Goal: Transaction & Acquisition: Purchase product/service

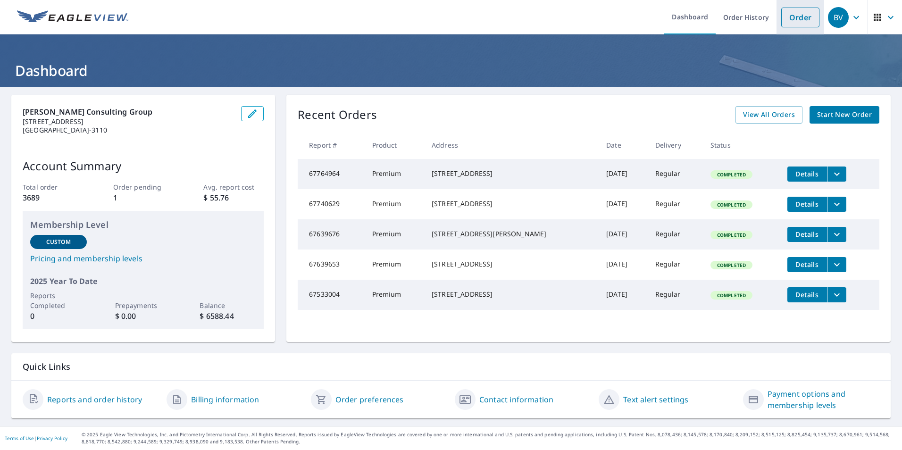
click at [791, 15] on link "Order" at bounding box center [800, 18] width 38 height 20
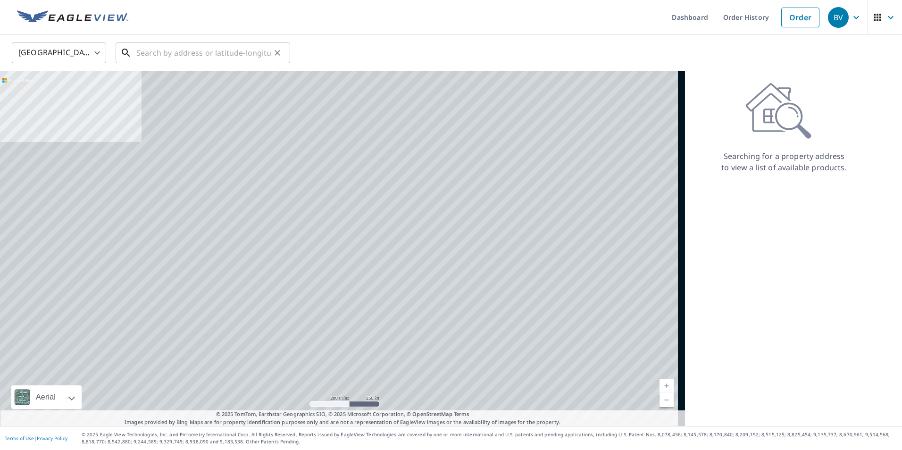
click at [236, 51] on input "text" at bounding box center [203, 53] width 134 height 26
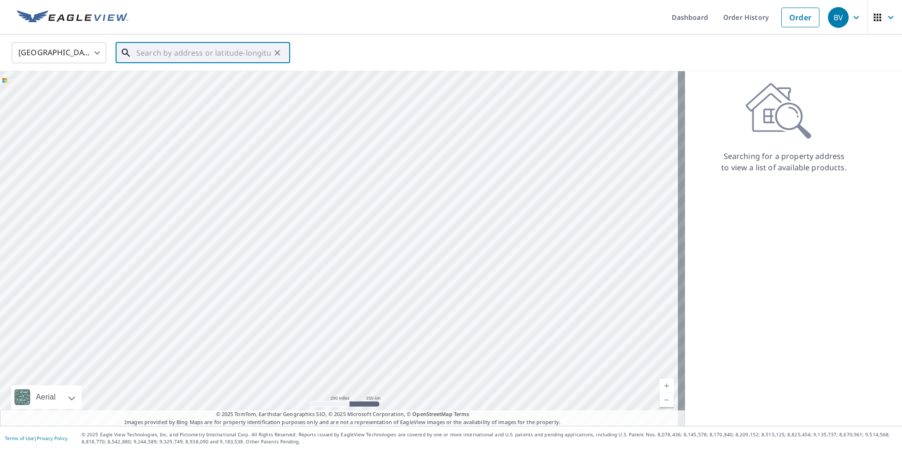
paste input "[STREET_ADDRESS]"
drag, startPoint x: 267, startPoint y: 52, endPoint x: 229, endPoint y: 52, distance: 38.2
click at [229, 52] on input "[STREET_ADDRESS]" at bounding box center [203, 53] width 134 height 26
click at [208, 78] on span "[STREET_ADDRESS]" at bounding box center [208, 80] width 148 height 11
type input "[STREET_ADDRESS]"
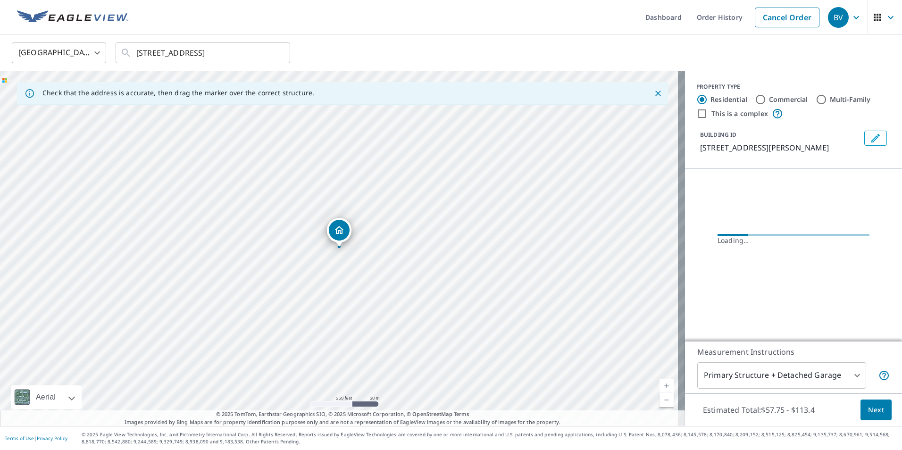
click at [866, 144] on button "Edit building 1" at bounding box center [875, 138] width 23 height 15
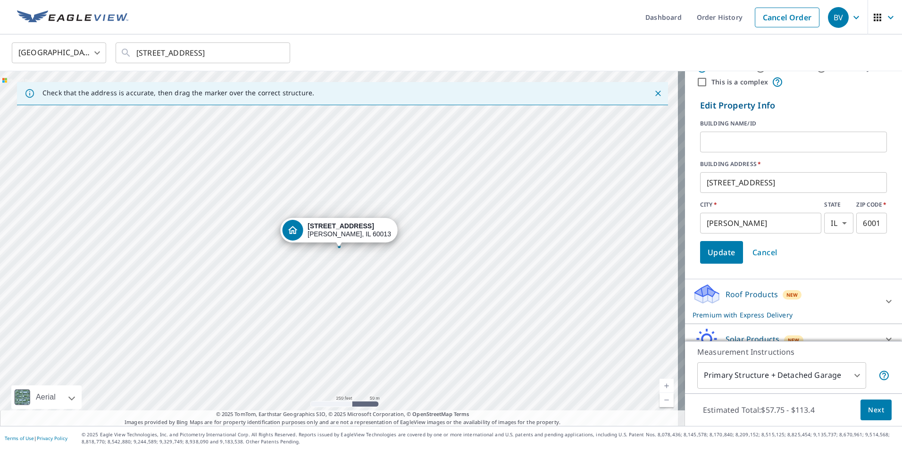
scroll to position [76, 0]
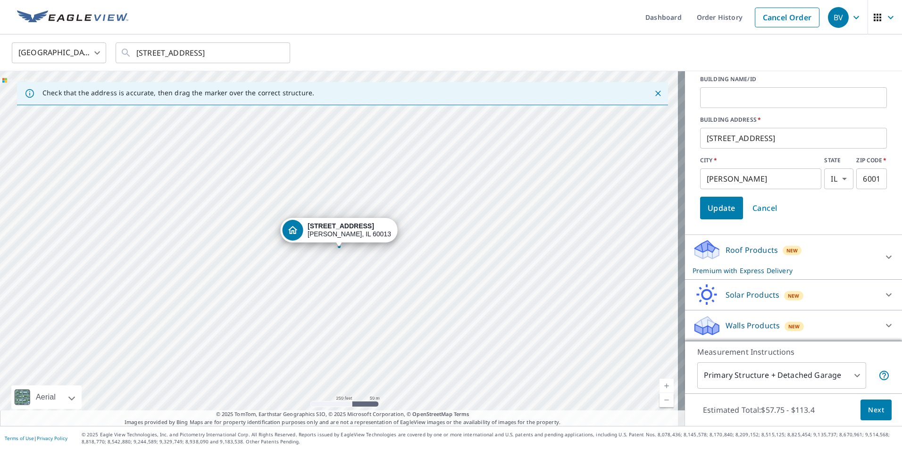
click at [883, 251] on icon at bounding box center [888, 256] width 11 height 11
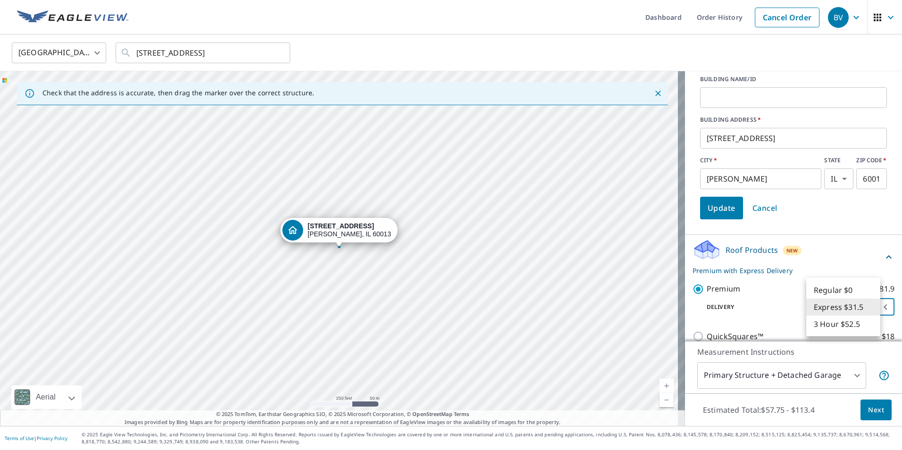
click at [866, 306] on body "BV BV Dashboard Order History Cancel Order BV [GEOGRAPHIC_DATA] US ​ [STREET_AD…" at bounding box center [451, 225] width 902 height 450
click at [863, 290] on li "Regular $0" at bounding box center [843, 290] width 74 height 17
type input "8"
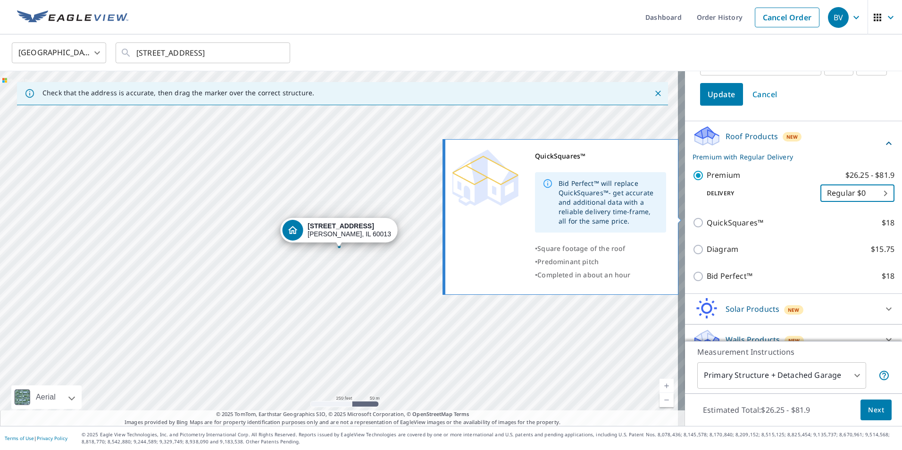
scroll to position [204, 0]
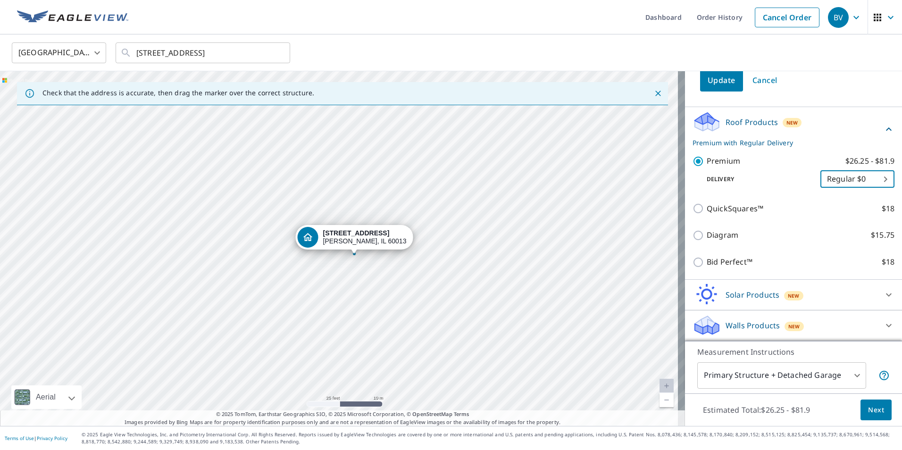
click at [868, 412] on span "Next" at bounding box center [876, 410] width 16 height 12
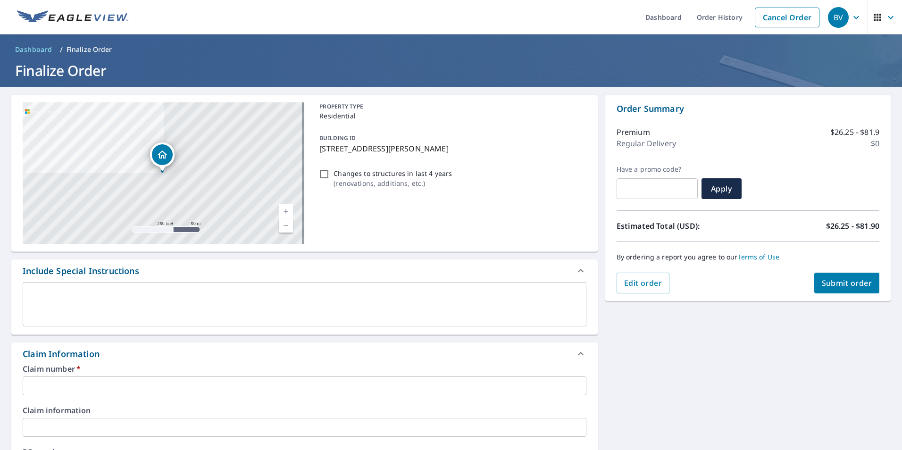
click at [318, 178] on input "Changes to structures in last 4 years ( renovations, additions, etc. )" at bounding box center [323, 173] width 11 height 11
checkbox input "true"
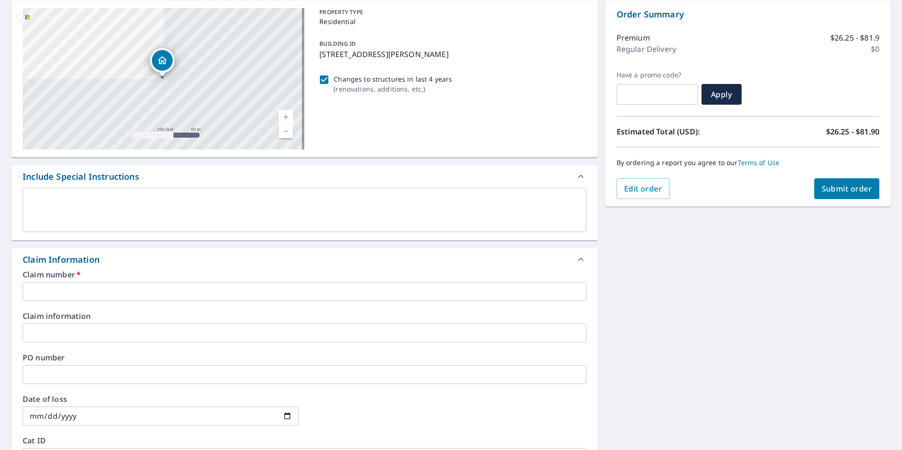
scroll to position [236, 0]
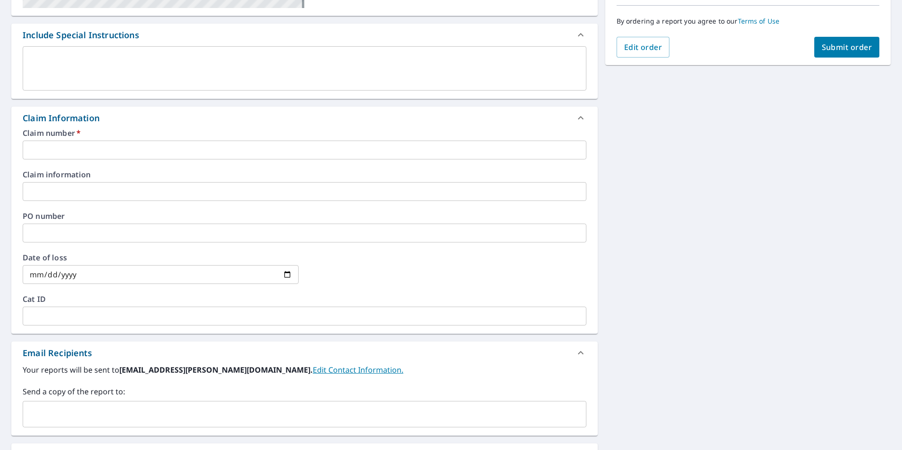
click at [172, 413] on input "text" at bounding box center [297, 414] width 541 height 18
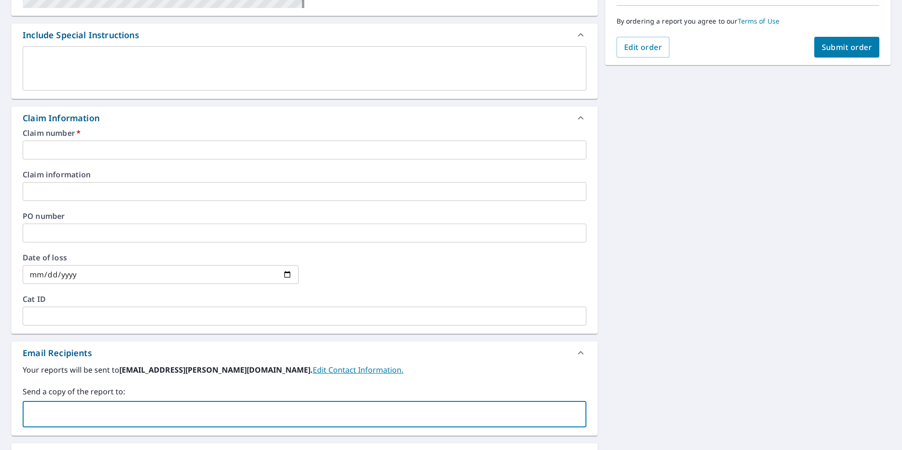
paste input "[EMAIL_ADDRESS][PERSON_NAME][DOMAIN_NAME]"
type input "[EMAIL_ADDRESS][PERSON_NAME][DOMAIN_NAME];"
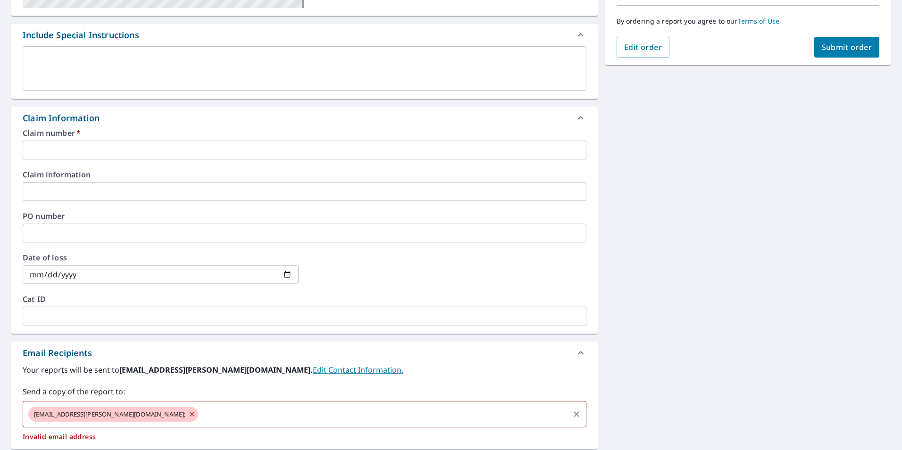
drag, startPoint x: 139, startPoint y: 412, endPoint x: 60, endPoint y: 412, distance: 78.8
click at [60, 412] on div "[EMAIL_ADDRESS][PERSON_NAME][DOMAIN_NAME]; ​" at bounding box center [305, 414] width 564 height 26
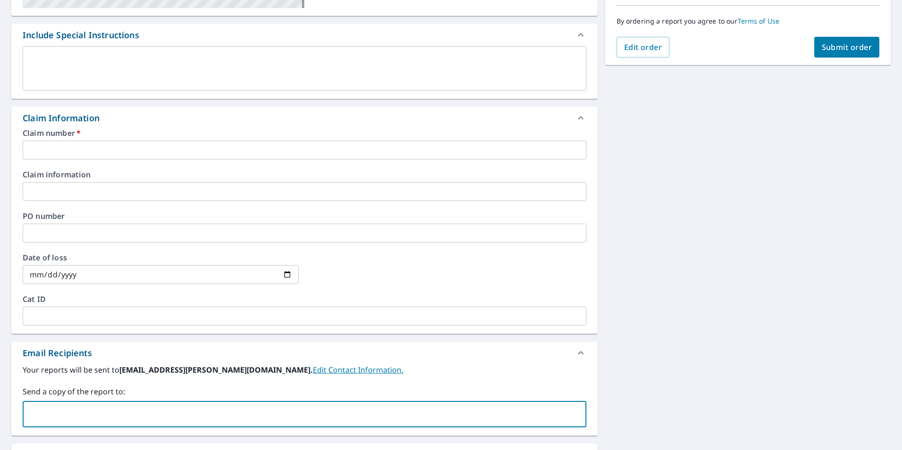
paste input "[EMAIL_ADDRESS][PERSON_NAME][DOMAIN_NAME]"
type input "[EMAIL_ADDRESS][PERSON_NAME][DOMAIN_NAME]"
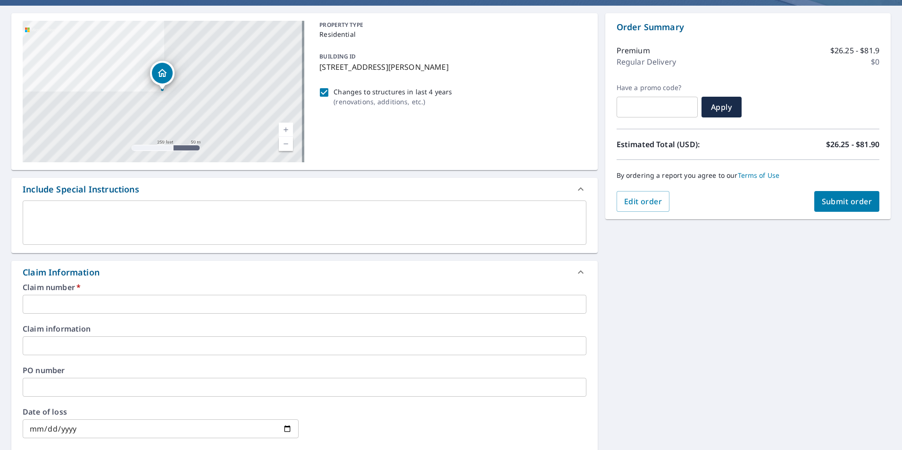
scroll to position [57, 0]
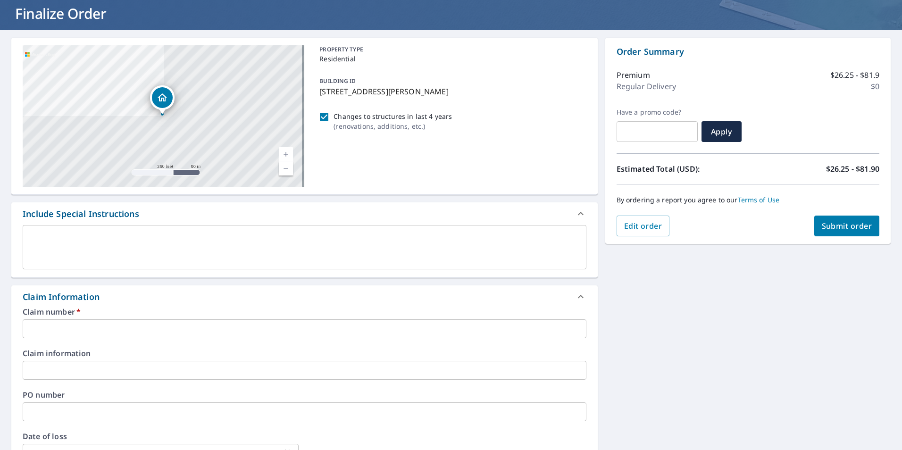
click at [136, 332] on input "text" at bounding box center [305, 328] width 564 height 19
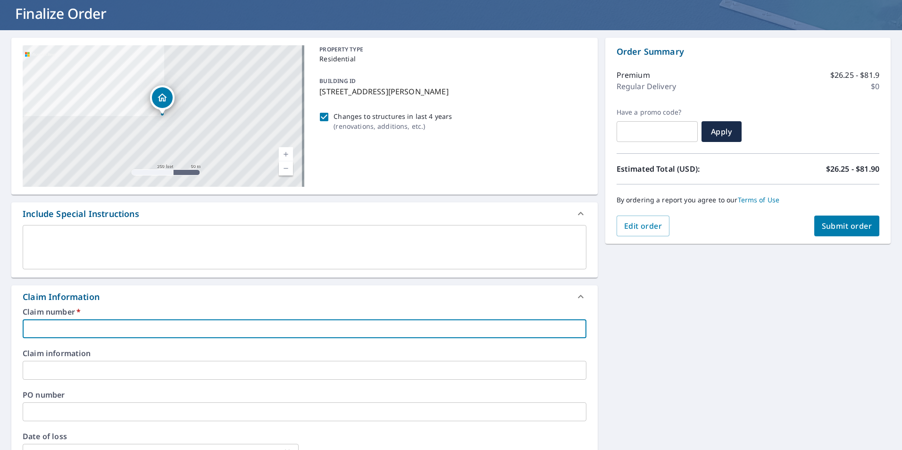
paste input "100317252"
type input "100317252"
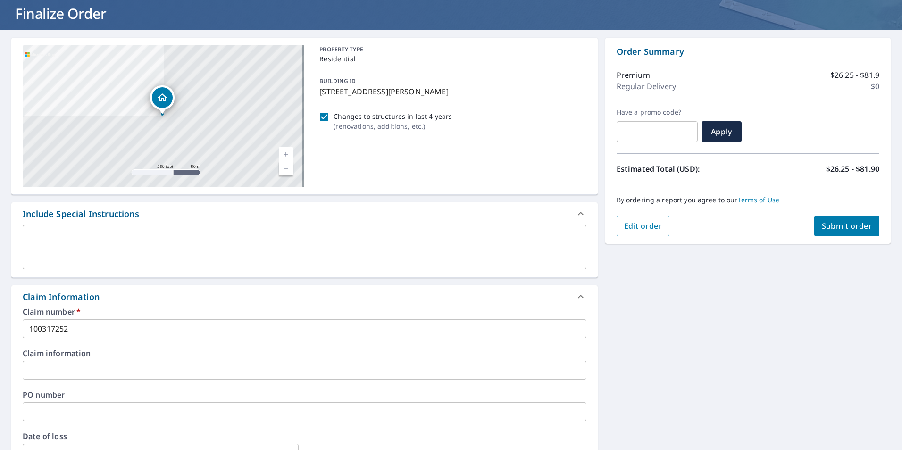
click at [675, 319] on div "[STREET_ADDRESS][PERSON_NAME] Aerial Road A standard road map Aerial A detailed…" at bounding box center [451, 389] width 902 height 718
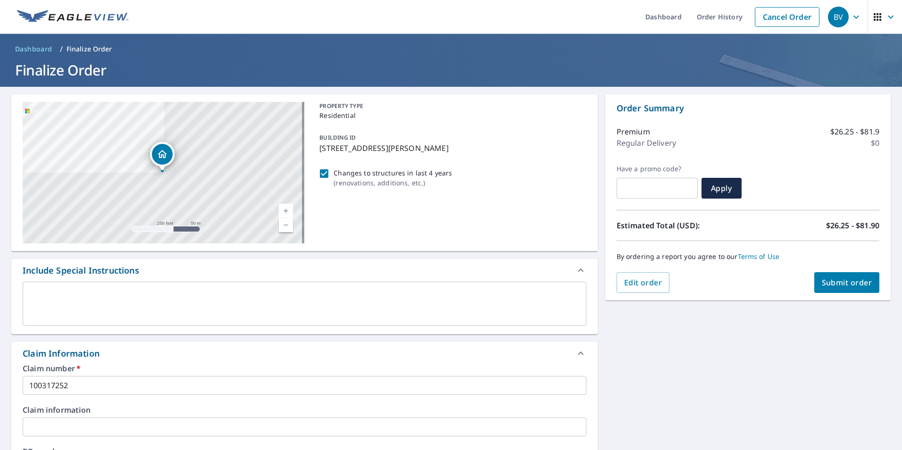
scroll to position [0, 0]
click at [830, 288] on span "Submit order" at bounding box center [847, 283] width 50 height 10
